Goal: Transaction & Acquisition: Book appointment/travel/reservation

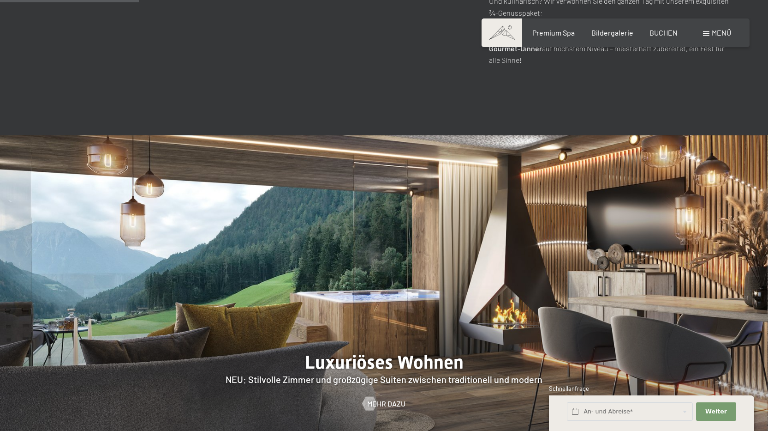
scroll to position [877, 0]
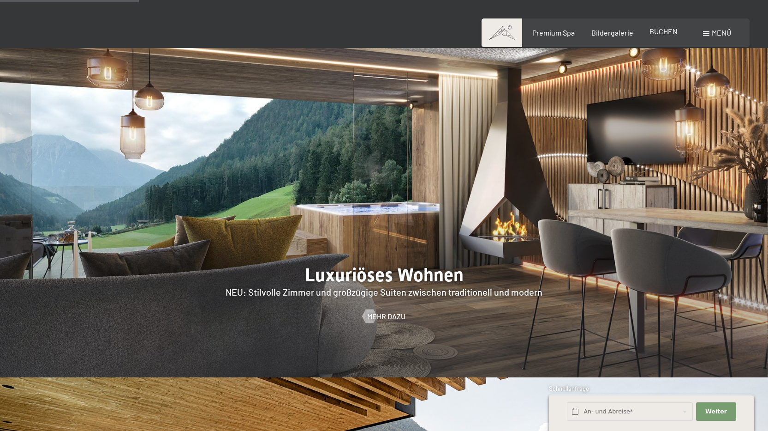
click at [652, 34] on span "BUCHEN" at bounding box center [664, 31] width 28 height 9
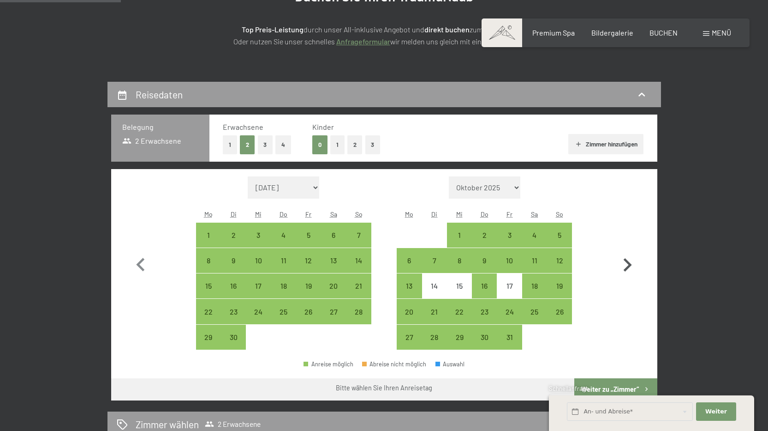
click at [626, 263] on icon "button" at bounding box center [627, 264] width 27 height 27
select select "2025-10-01"
select select "2025-11-01"
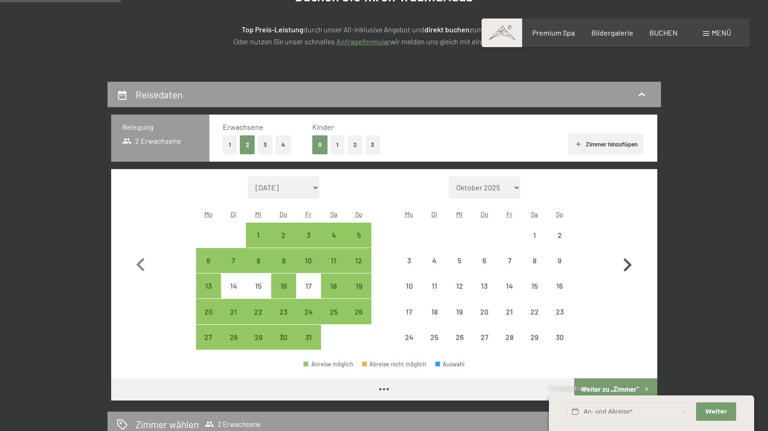
click at [626, 263] on icon "button" at bounding box center [627, 264] width 27 height 27
select select "2025-11-01"
select select "2025-12-01"
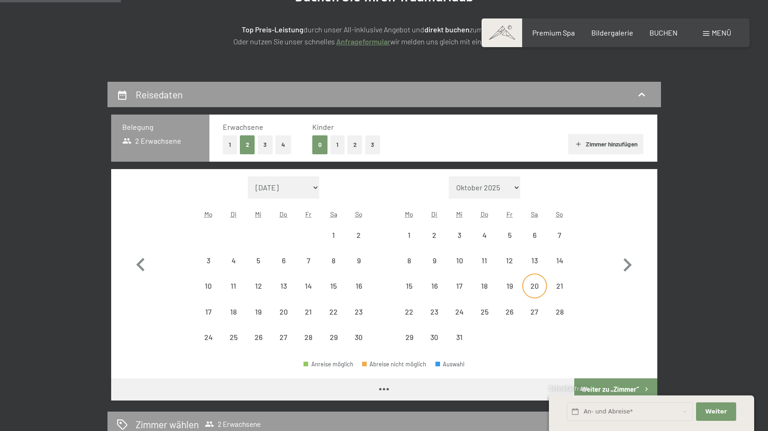
select select "2025-11-01"
select select "2025-12-01"
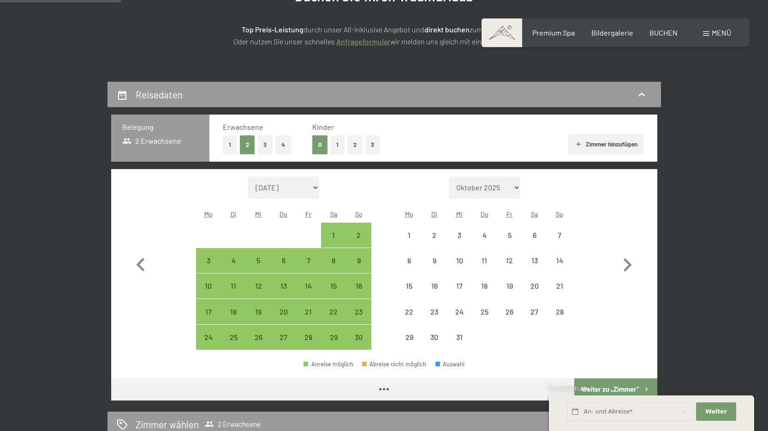
select select "2025-11-01"
select select "2025-12-01"
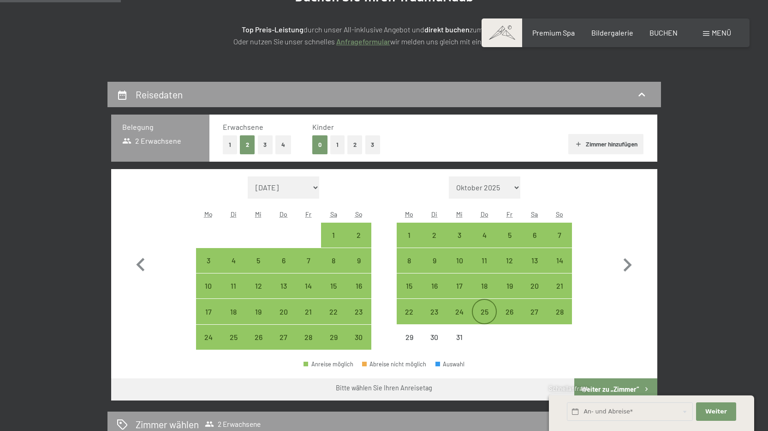
click at [488, 306] on div "25" at bounding box center [484, 310] width 23 height 23
select select "2025-11-01"
select select "2025-12-01"
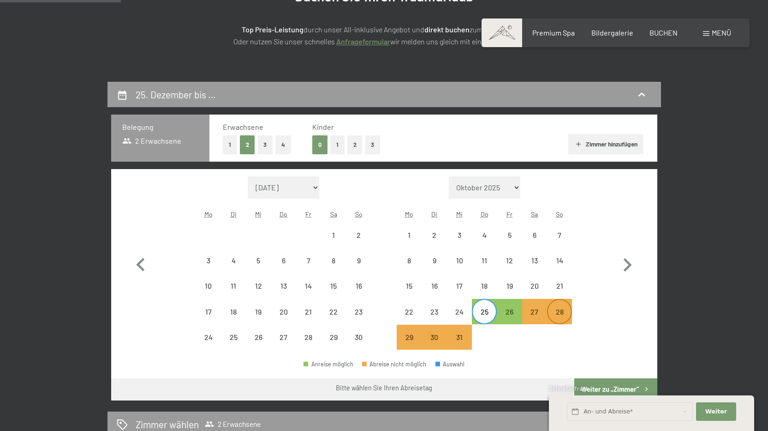
click at [559, 313] on div "28" at bounding box center [559, 319] width 23 height 23
select select "2025-11-01"
select select "2025-12-01"
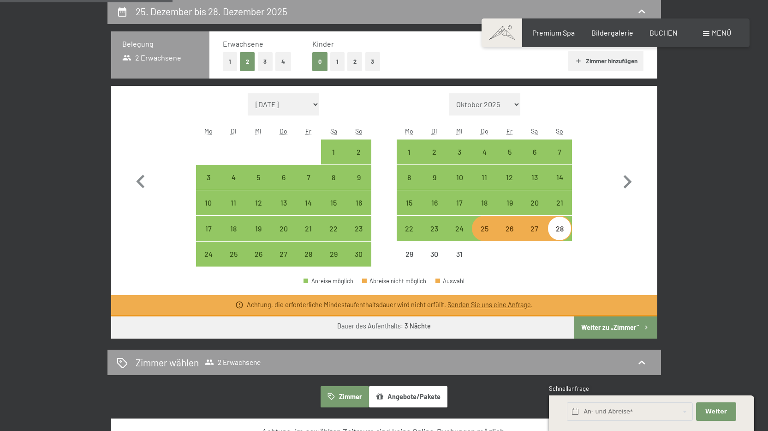
scroll to position [231, 0]
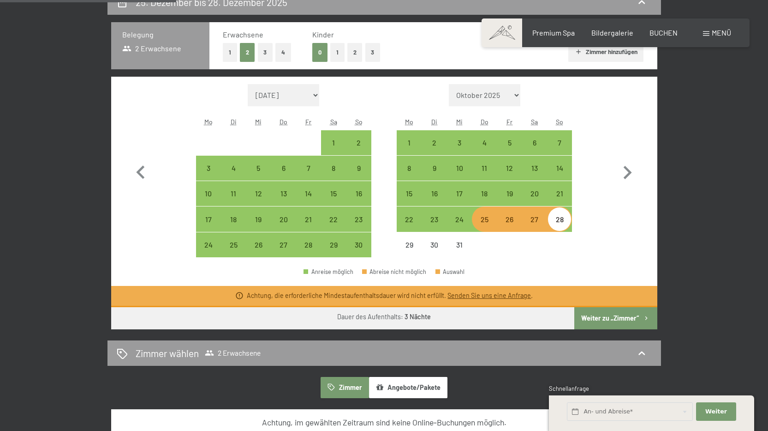
click at [294, 51] on div "Erwachsene 1 2 3 4 Kinder 0 1 2 3 Zimmer hinzufügen" at bounding box center [433, 46] width 421 height 32
click at [284, 48] on button "4" at bounding box center [283, 52] width 16 height 19
select select "2025-11-01"
select select "2025-12-01"
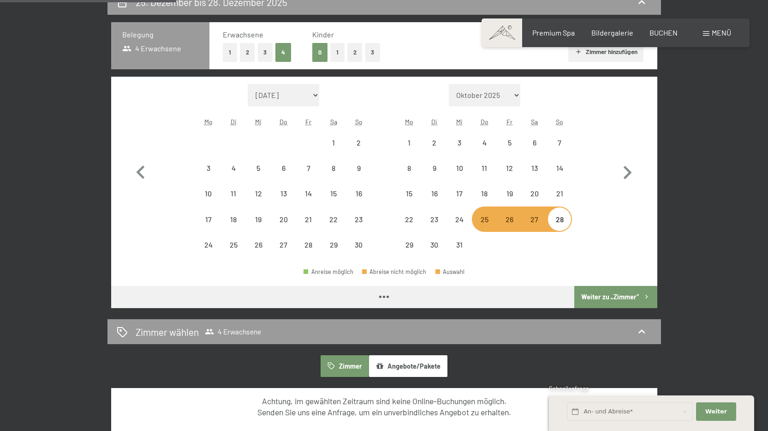
select select "2025-11-01"
select select "2025-12-01"
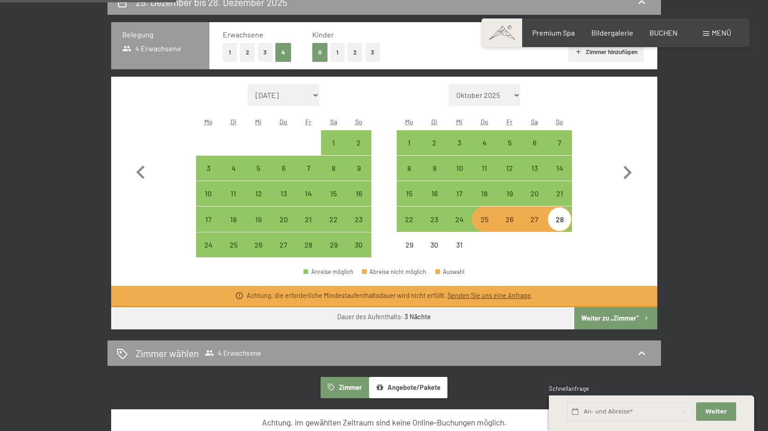
click at [281, 50] on button "4" at bounding box center [283, 52] width 16 height 19
select select "2025-11-01"
select select "2025-12-01"
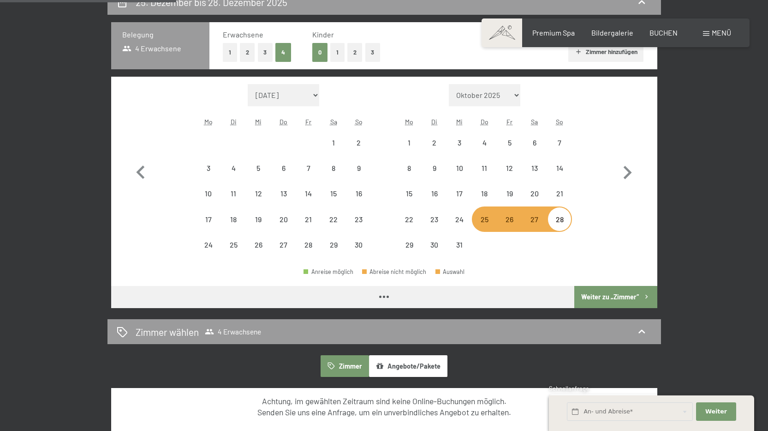
click at [284, 50] on button "4" at bounding box center [283, 52] width 16 height 19
select select "2025-11-01"
select select "2025-12-01"
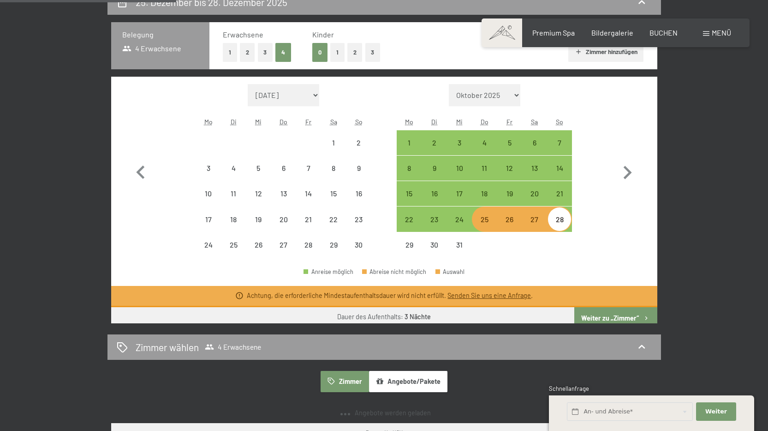
select select "2025-11-01"
select select "2025-12-01"
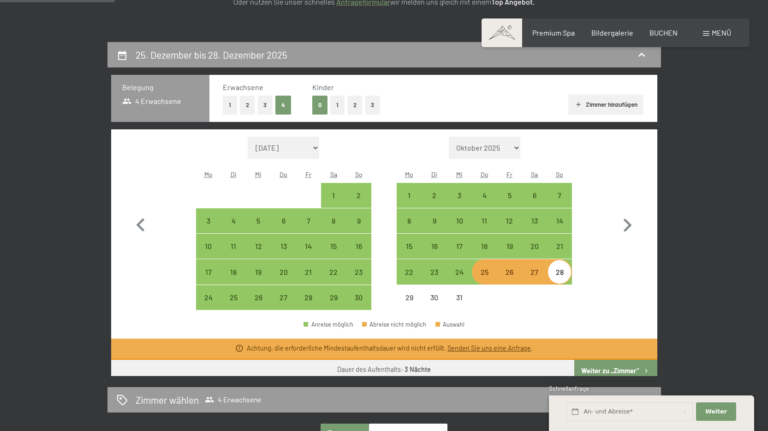
scroll to position [185, 0]
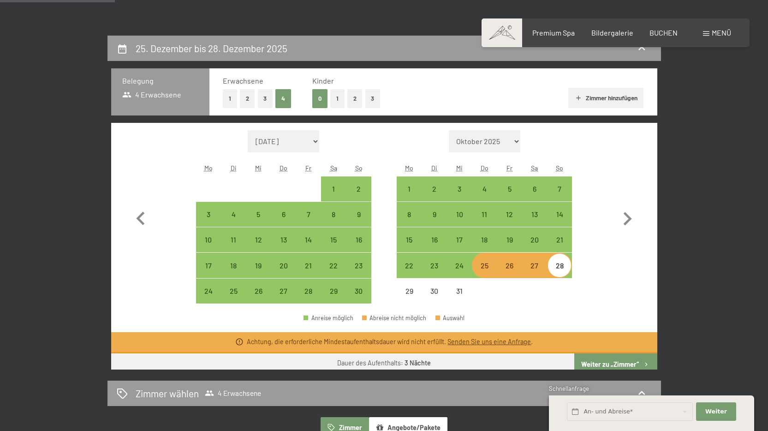
select select "2025-11-01"
select select "2025-12-01"
click at [373, 99] on button "3" at bounding box center [372, 98] width 15 height 19
select select "2025-11-01"
select select "2025-12-01"
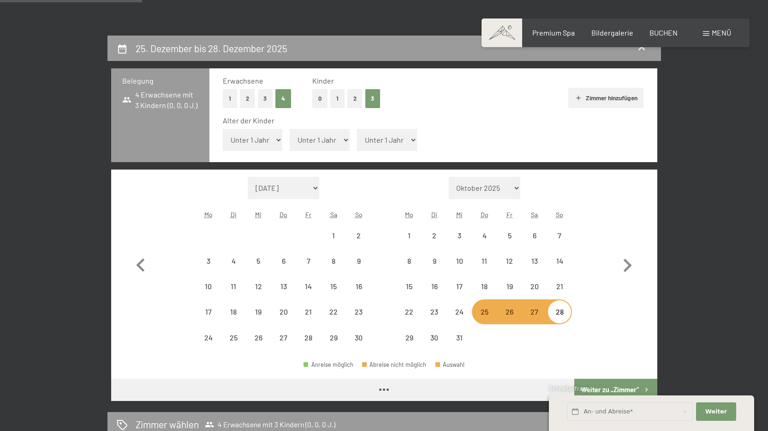
select select "2025-11-01"
select select "2025-12-01"
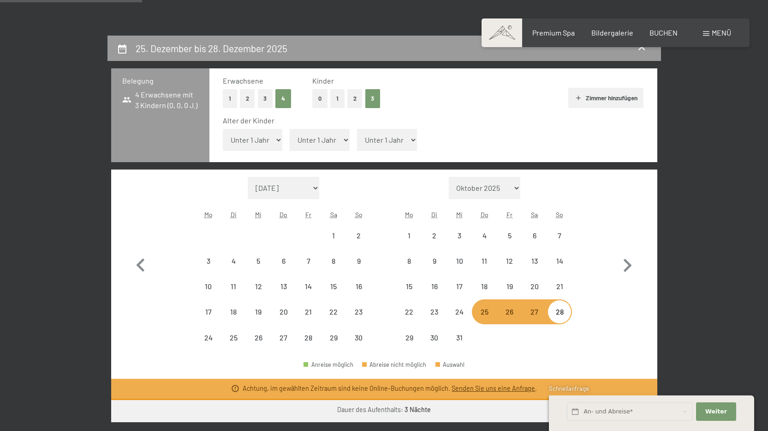
click at [282, 100] on button "4" at bounding box center [283, 98] width 16 height 19
select select "2025-11-01"
select select "2025-12-01"
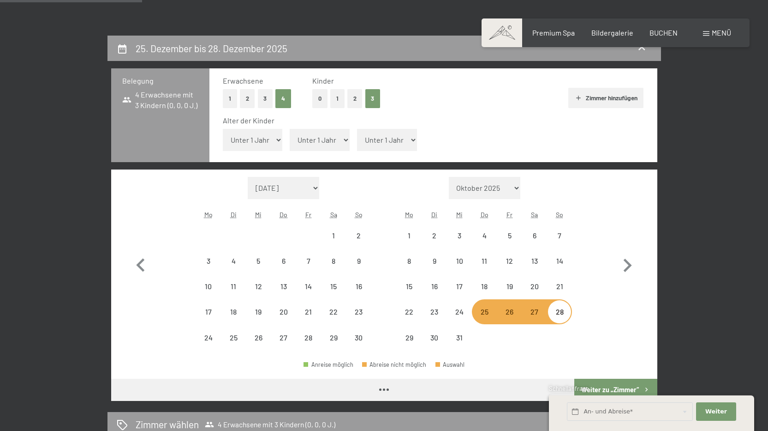
select select "2025-11-01"
select select "2025-12-01"
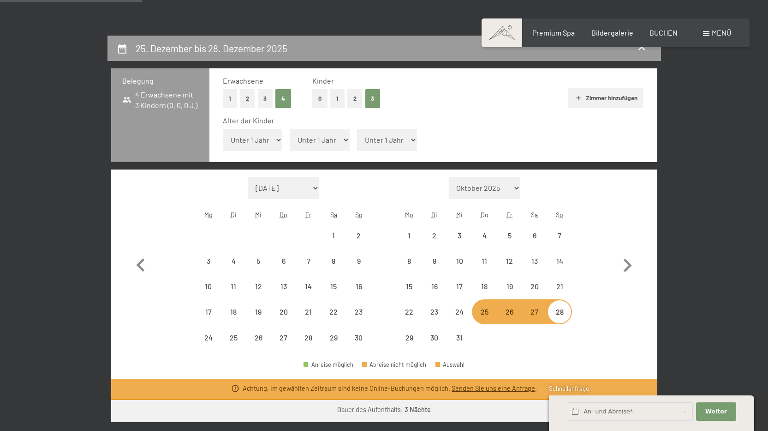
click at [269, 84] on div "Erwachsene" at bounding box center [253, 81] width 61 height 10
drag, startPoint x: 246, startPoint y: 80, endPoint x: 257, endPoint y: 84, distance: 11.8
click at [247, 81] on span "Erwachsene" at bounding box center [243, 80] width 41 height 9
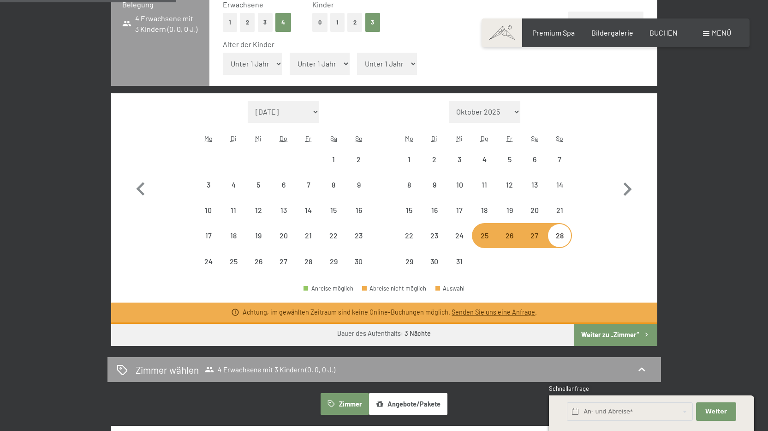
scroll to position [277, 0]
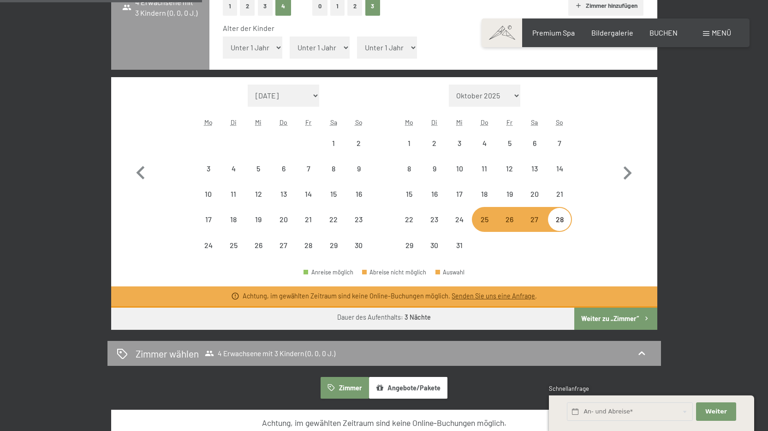
click at [608, 317] on button "Weiter zu „Zimmer“" at bounding box center [615, 318] width 83 height 22
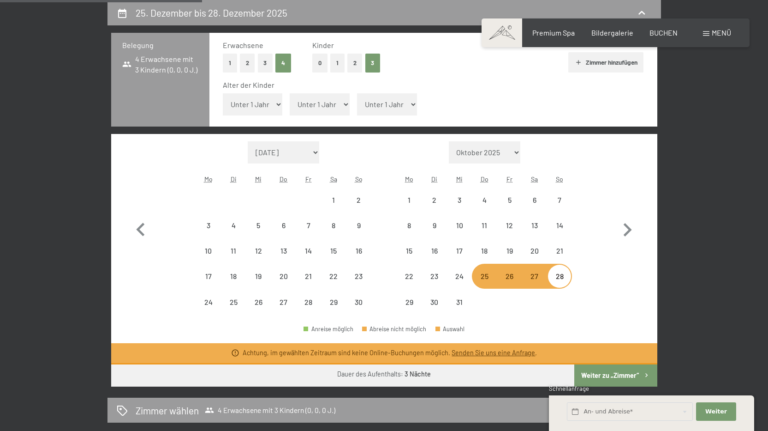
select select "2025-11-01"
select select "2025-12-01"
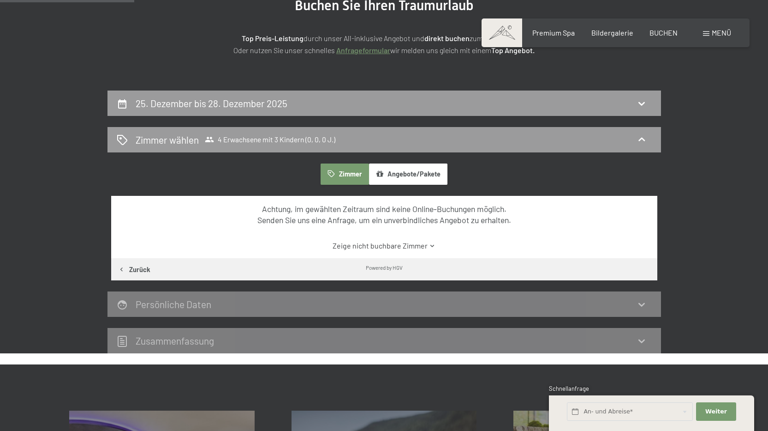
scroll to position [128, 0]
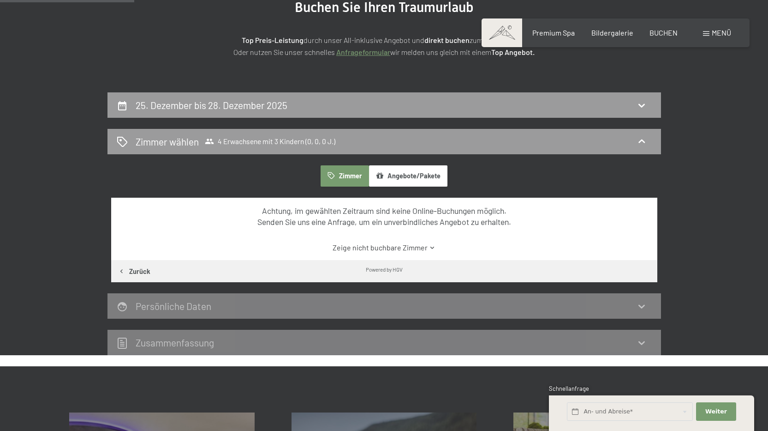
click at [393, 177] on button "Angebote/Pakete" at bounding box center [408, 175] width 78 height 21
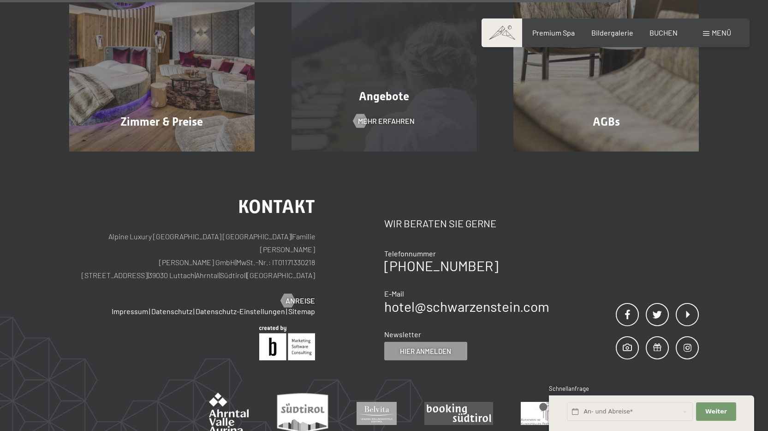
scroll to position [589, 0]
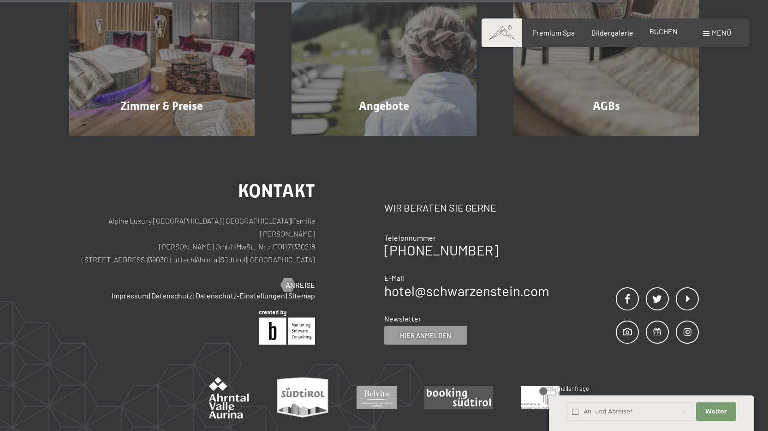
click at [670, 34] on span "BUCHEN" at bounding box center [664, 31] width 28 height 9
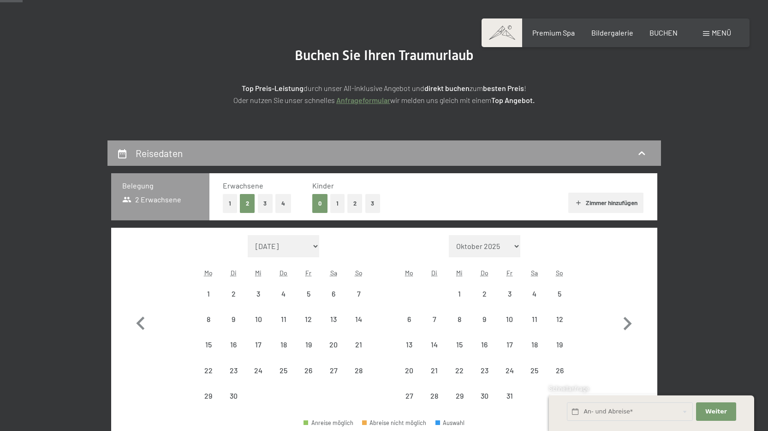
scroll to position [92, 0]
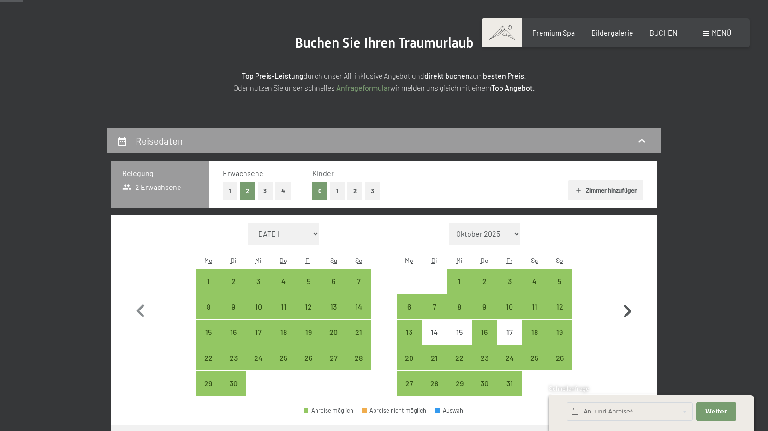
click at [624, 311] on icon "button" at bounding box center [627, 311] width 27 height 27
select select "2025-10-01"
select select "2025-11-01"
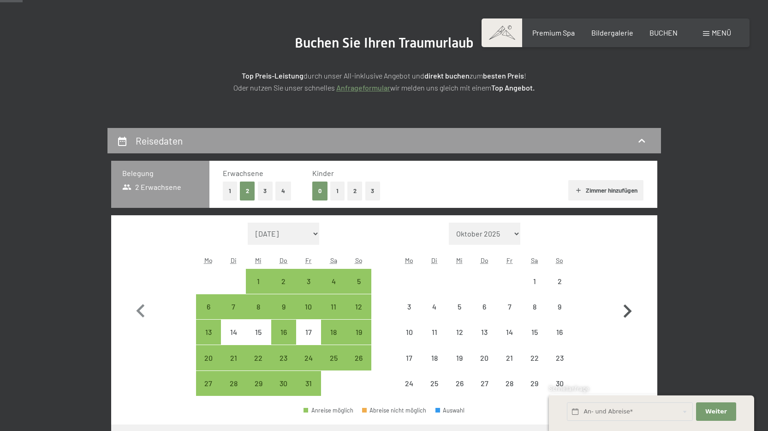
click at [624, 311] on icon "button" at bounding box center [627, 311] width 27 height 27
select select "2025-11-01"
select select "2025-12-01"
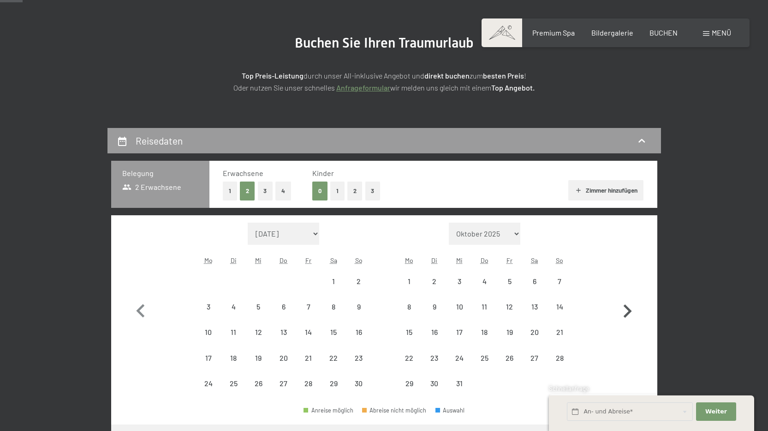
select select "2025-11-01"
select select "2025-12-01"
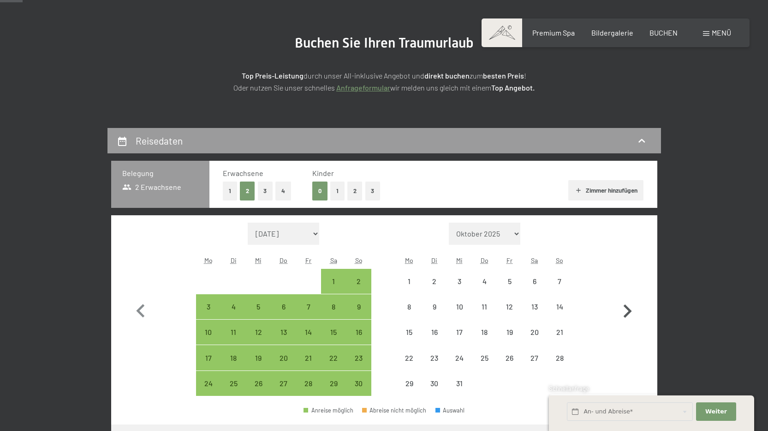
select select "2025-11-01"
select select "2025-12-01"
